Goal: Find specific page/section: Find specific page/section

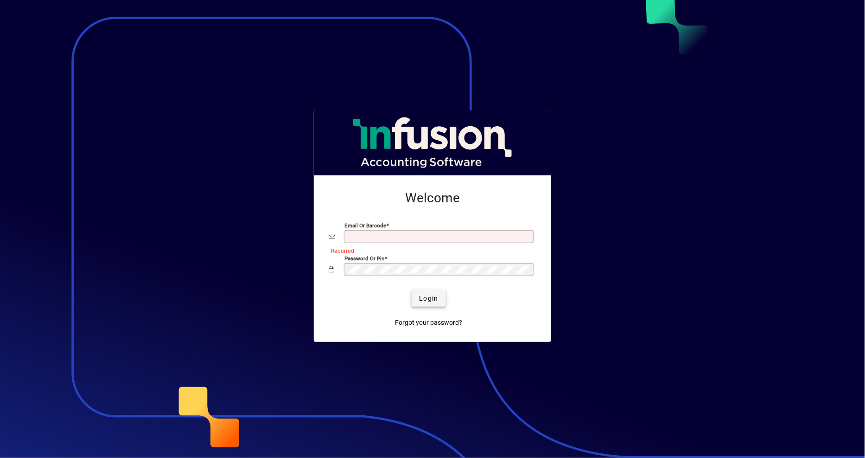
type input "**********"
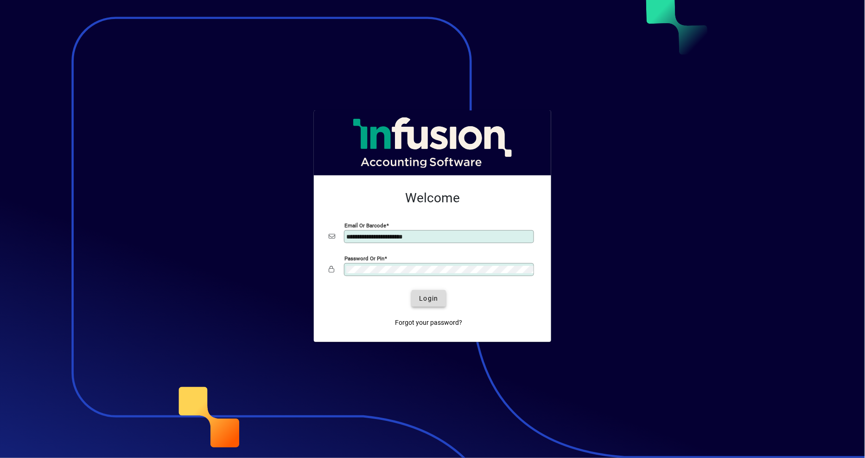
click at [430, 302] on span "Login" at bounding box center [428, 298] width 19 height 10
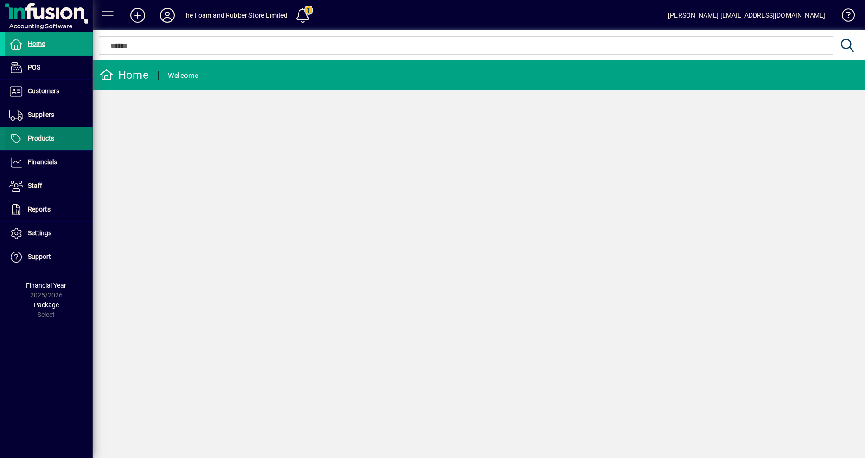
click at [38, 136] on span "Products" at bounding box center [41, 137] width 26 height 7
